Goal: Transaction & Acquisition: Purchase product/service

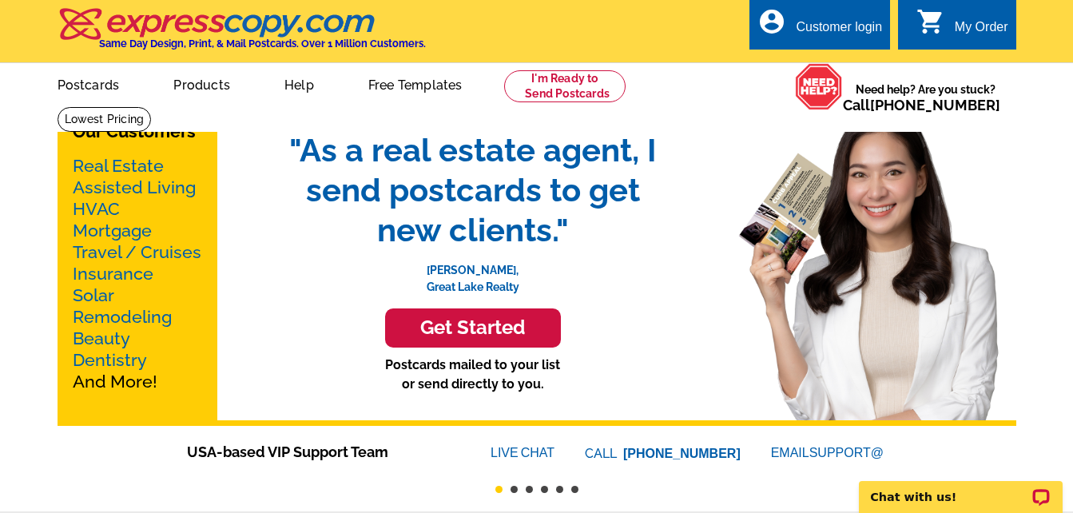
click at [435, 337] on h3 "Get Started" at bounding box center [473, 328] width 136 height 23
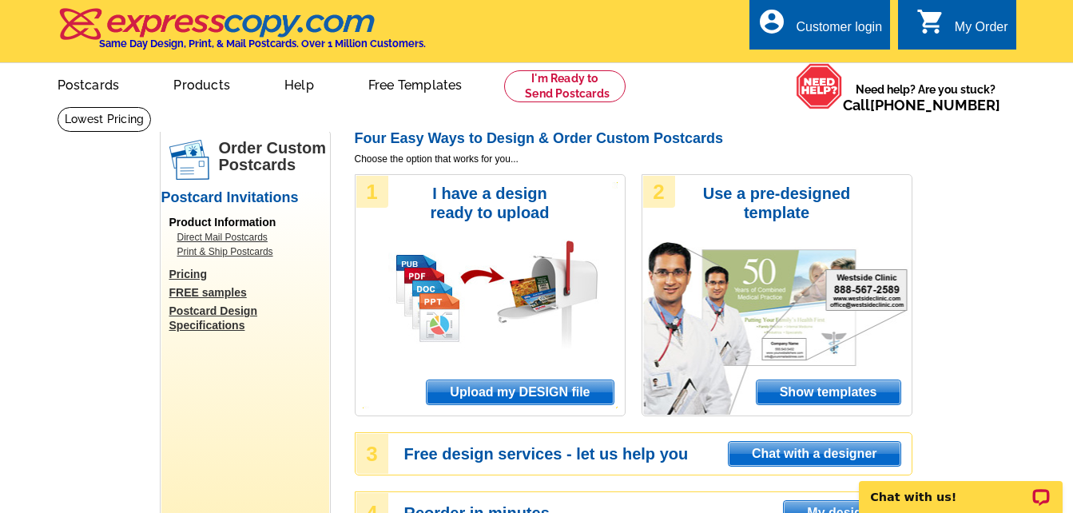
click at [510, 393] on span "Upload my DESIGN file" at bounding box center [520, 392] width 186 height 24
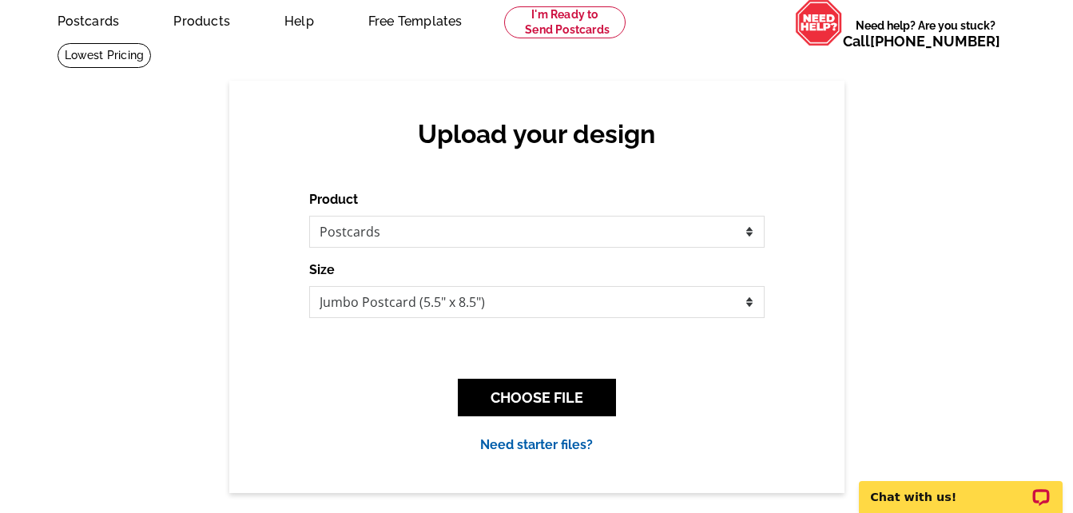
scroll to position [149, 0]
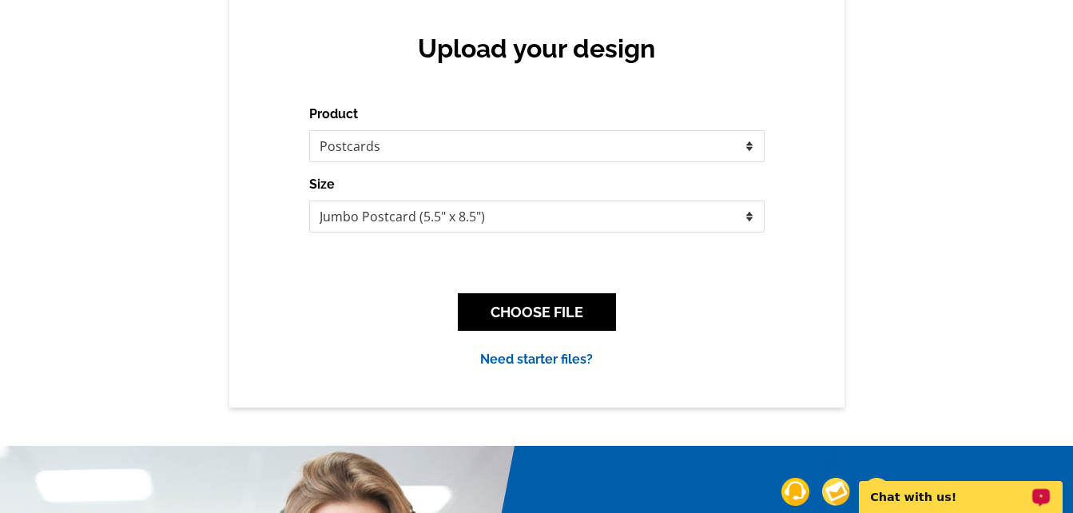
click at [541, 360] on link "Need starter files?" at bounding box center [536, 359] width 113 height 15
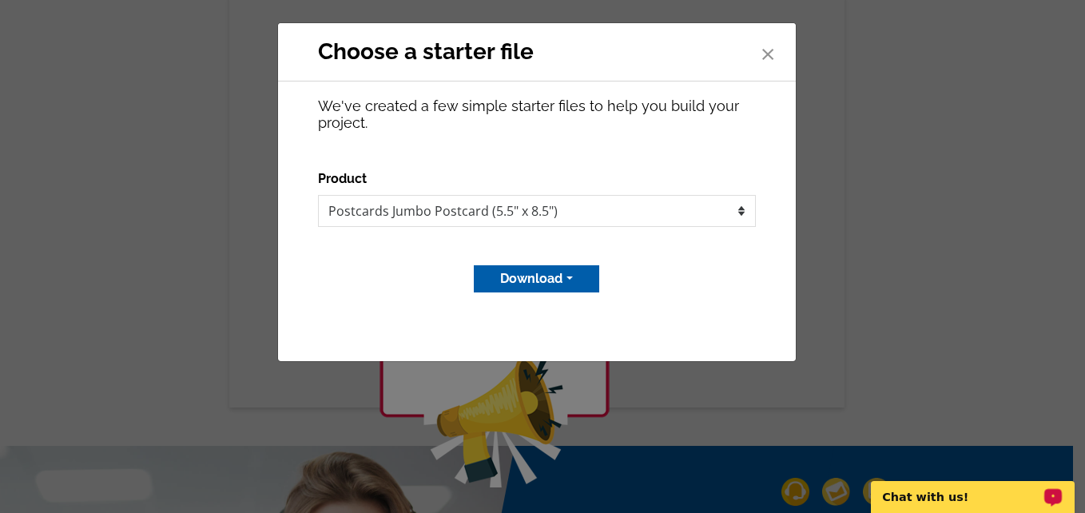
click at [765, 49] on span "×" at bounding box center [768, 51] width 16 height 42
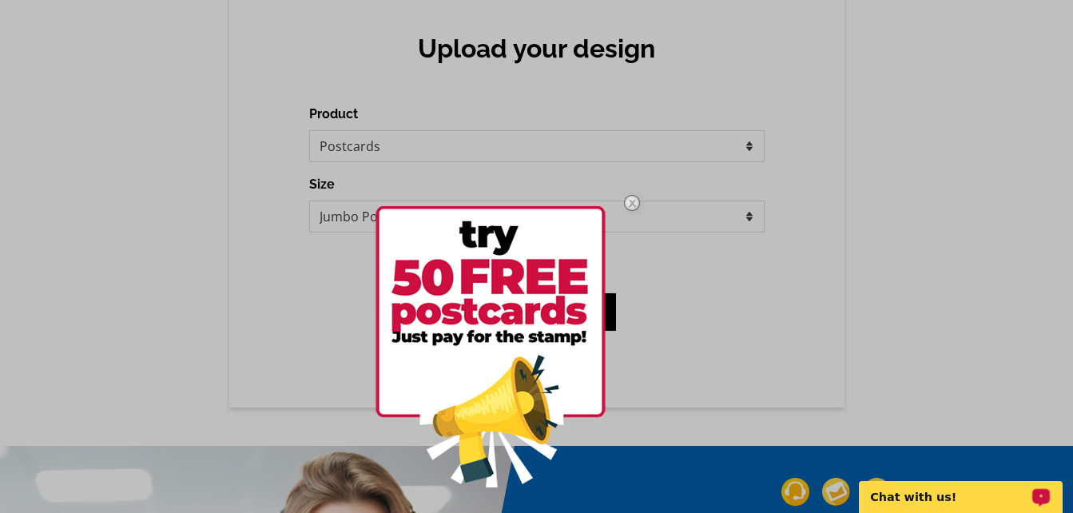
click at [444, 332] on img at bounding box center [491, 346] width 230 height 281
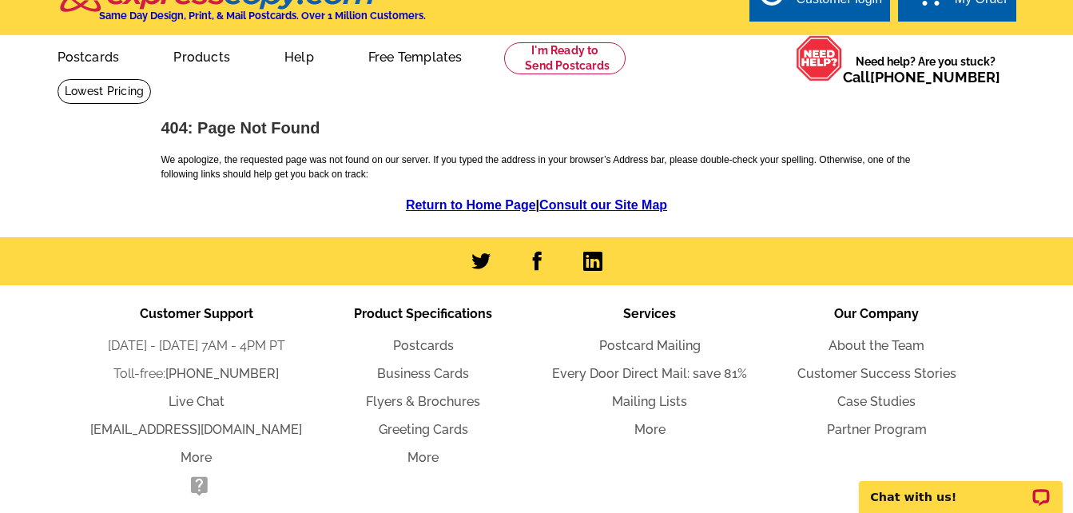
scroll to position [35, 0]
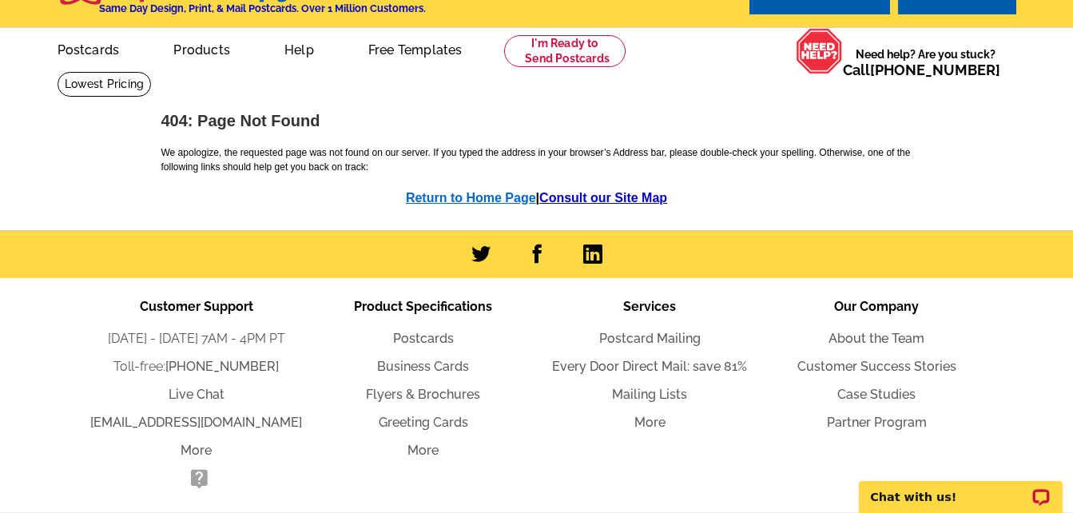
click at [424, 197] on link "Return to Home Page" at bounding box center [471, 198] width 130 height 14
